Goal: Task Accomplishment & Management: Manage account settings

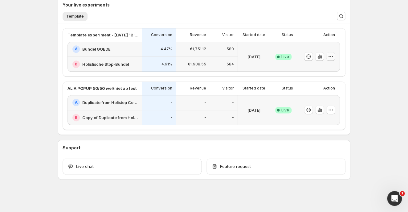
click at [331, 55] on icon "button" at bounding box center [331, 56] width 6 height 6
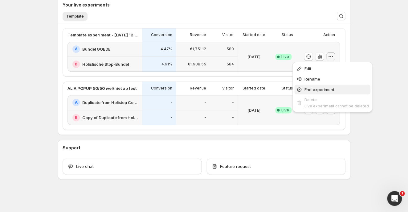
click at [315, 90] on span "End experiment" at bounding box center [319, 89] width 30 height 5
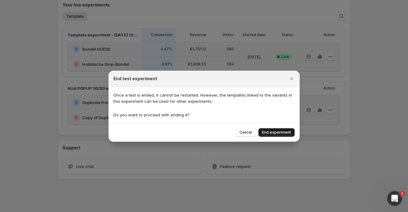
click at [273, 131] on span "End experiment" at bounding box center [276, 132] width 29 height 5
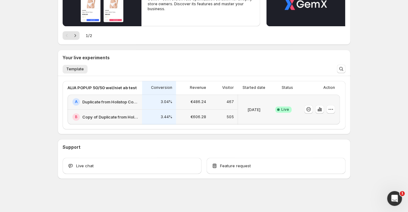
scroll to position [130, 0]
click at [110, 102] on h2 "Duplicate from Holistop Cookbook 2 - Split Test" at bounding box center [110, 102] width 56 height 6
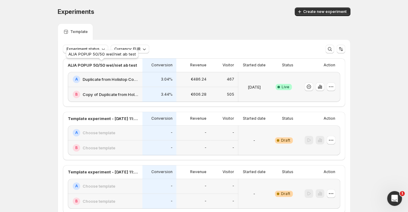
click at [93, 65] on p "ALIA POPUP 50/50 wel/niet ab test" at bounding box center [102, 65] width 69 height 6
click at [246, 65] on p "Started date" at bounding box center [254, 65] width 23 height 5
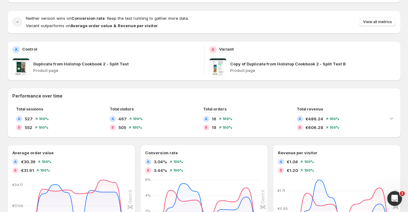
scroll to position [56, 0]
